Goal: Navigation & Orientation: Go to known website

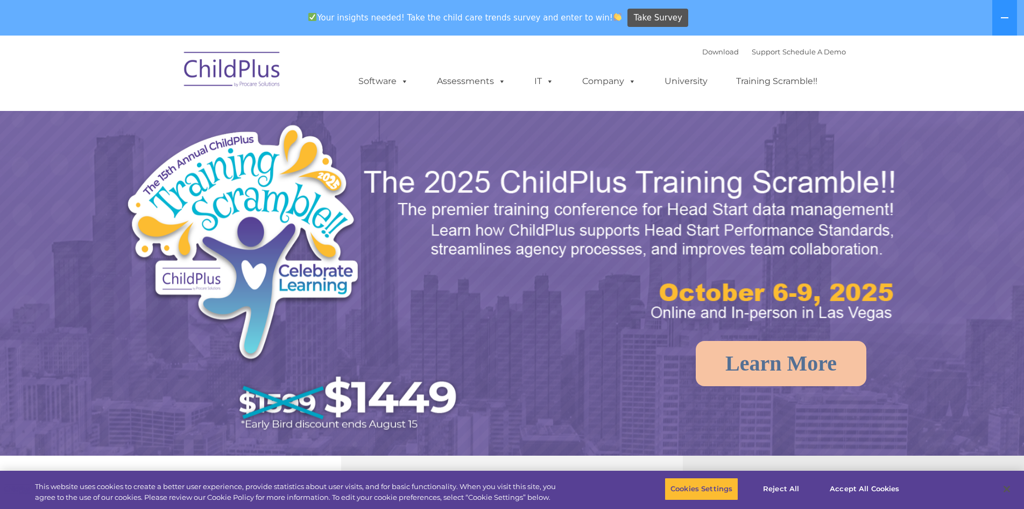
select select "MEDIUM"
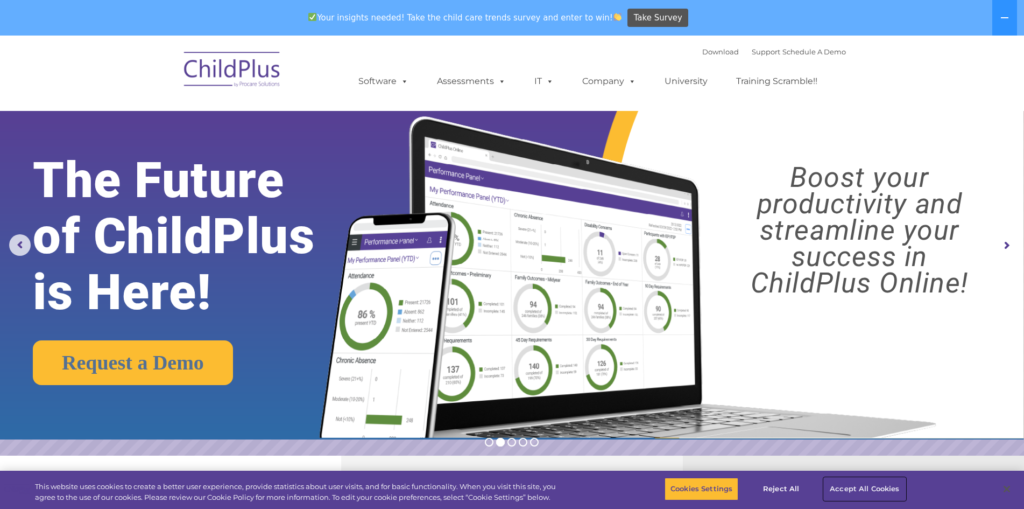
click at [878, 486] on button "Accept All Cookies" at bounding box center [864, 488] width 81 height 23
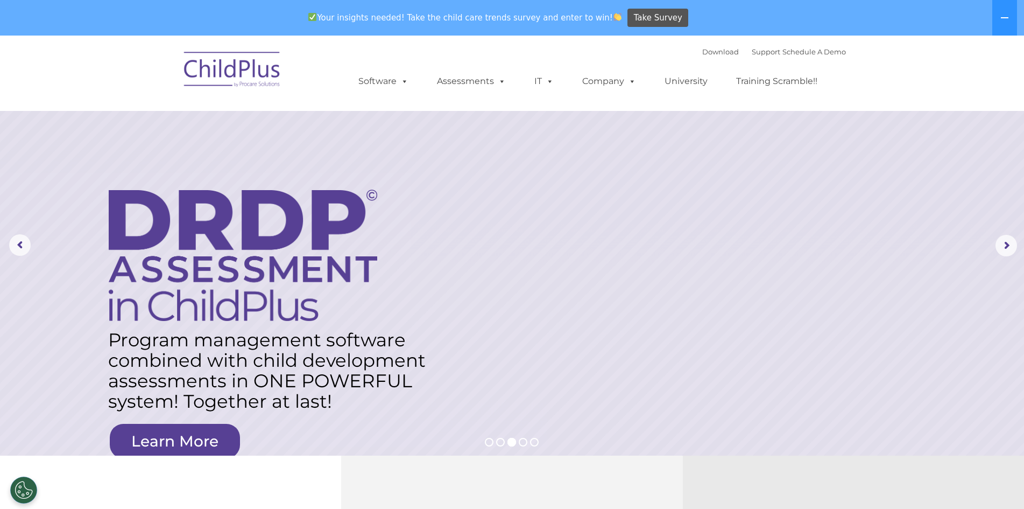
click at [257, 72] on img at bounding box center [233, 71] width 108 height 54
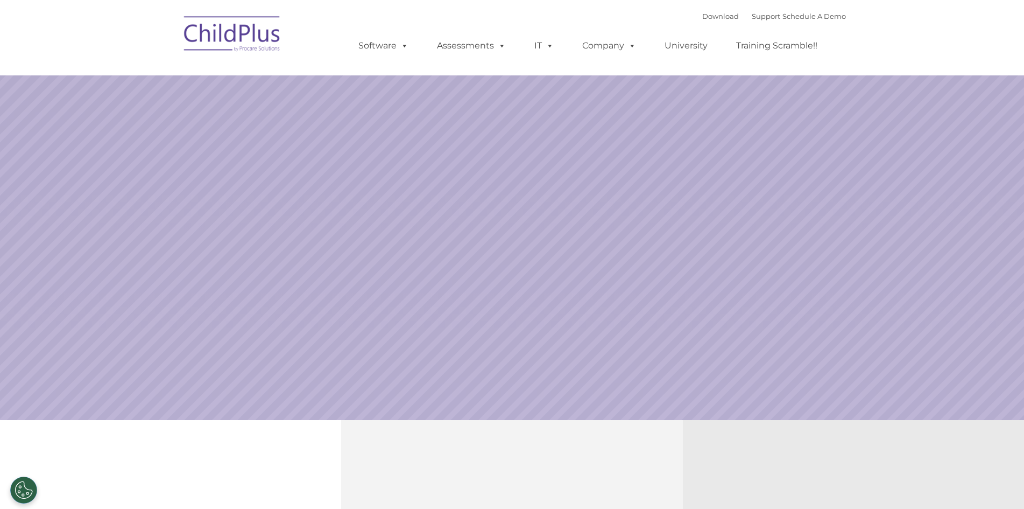
select select "MEDIUM"
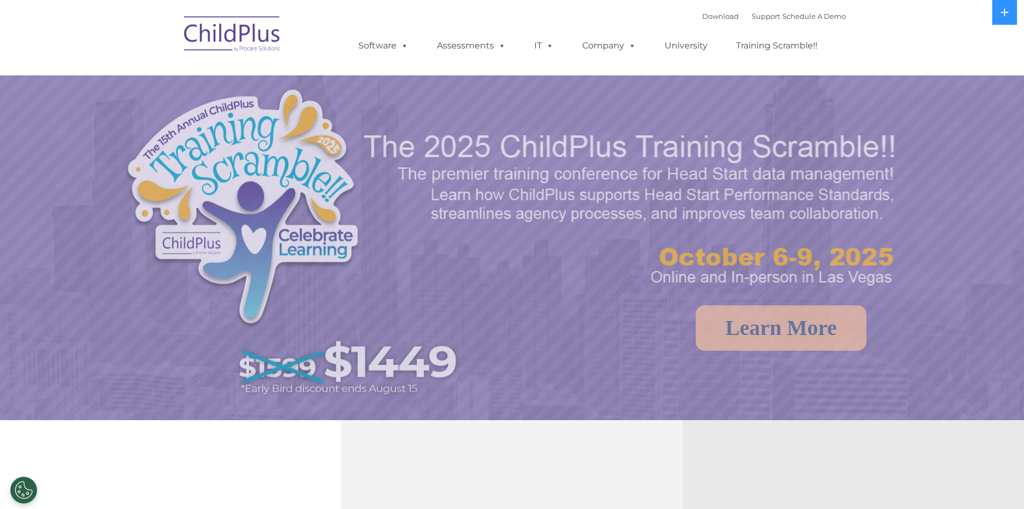
select select "MEDIUM"
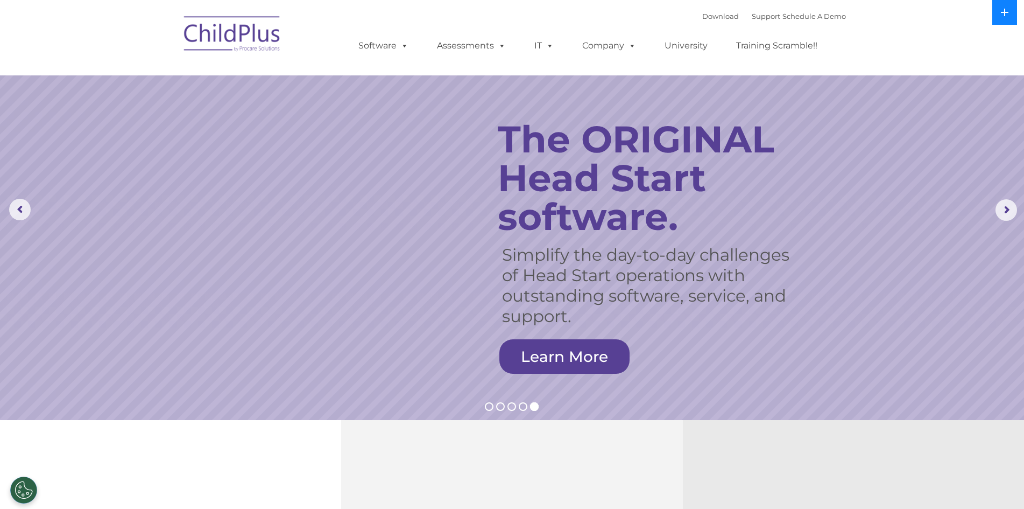
click at [1005, 19] on button at bounding box center [1004, 12] width 25 height 25
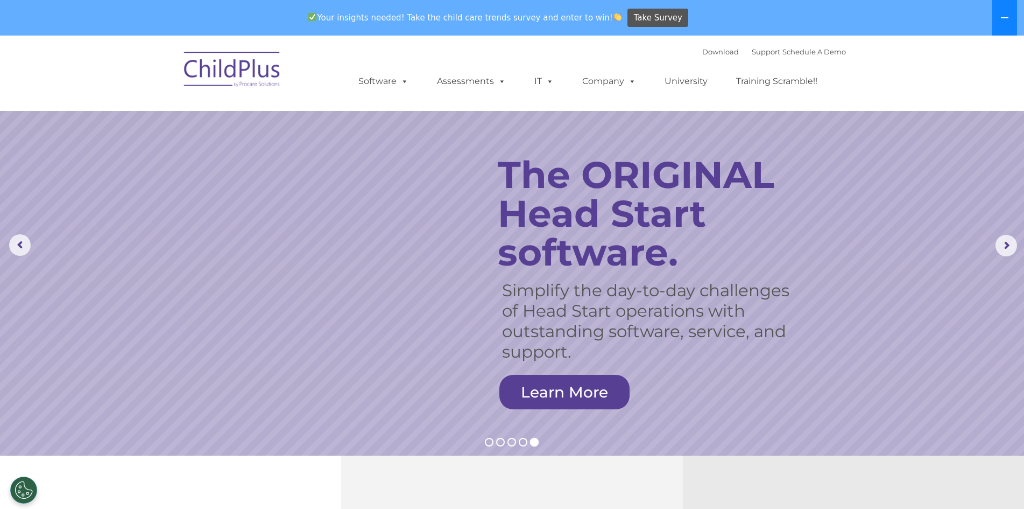
click at [1005, 19] on icon at bounding box center [1004, 17] width 9 height 9
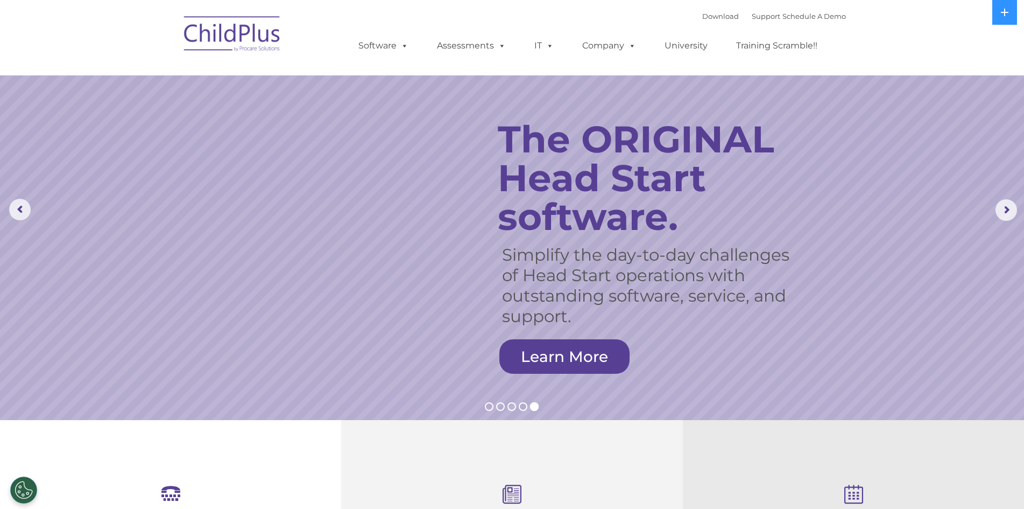
click at [254, 38] on img at bounding box center [233, 36] width 108 height 54
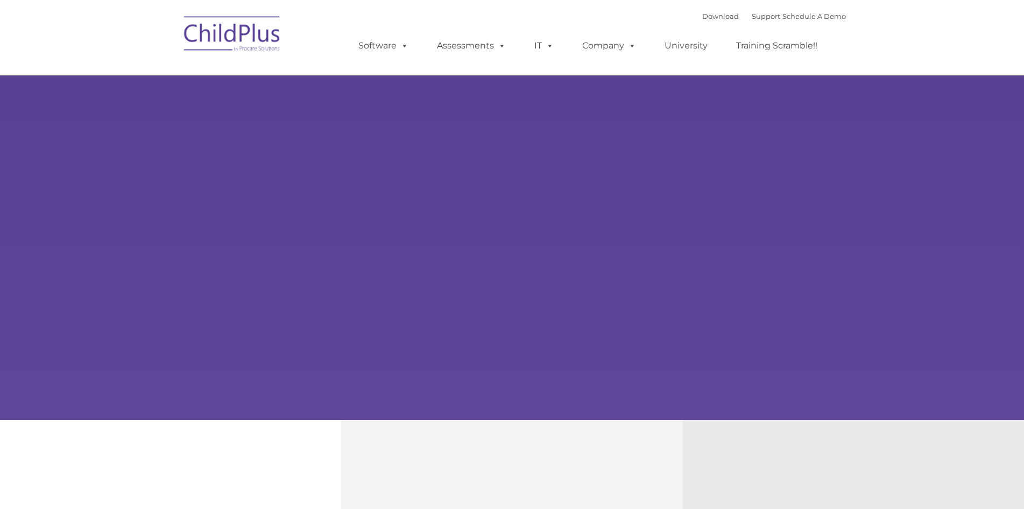
type input ""
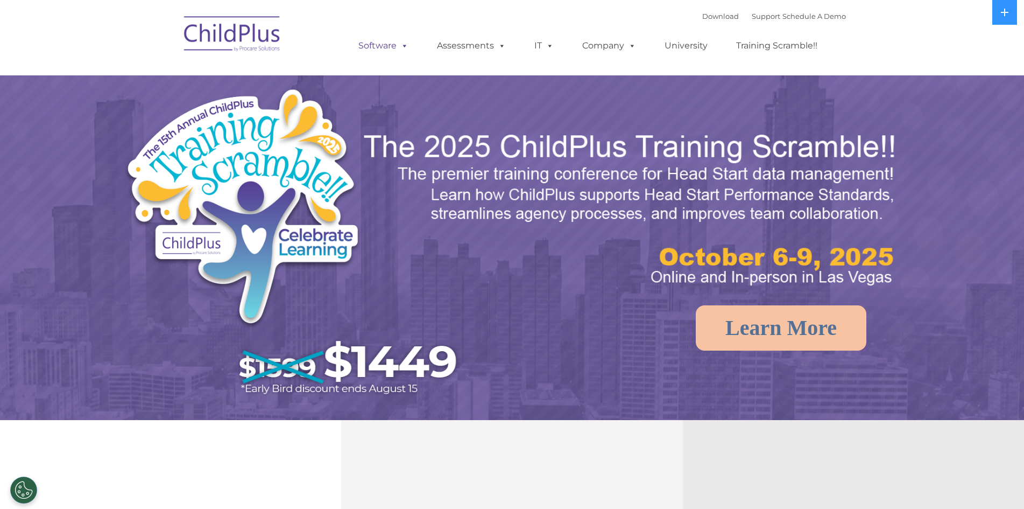
select select "MEDIUM"
